Goal: Browse casually

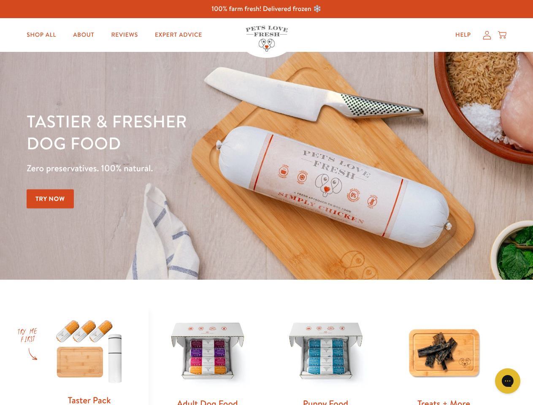
click at [266, 202] on div "Tastier & fresher dog food Zero preservatives. 100% natural. Try Now" at bounding box center [187, 165] width 320 height 111
click at [507, 381] on icon "Gorgias live chat" at bounding box center [507, 381] width 8 height 8
